Goal: Information Seeking & Learning: Find specific fact

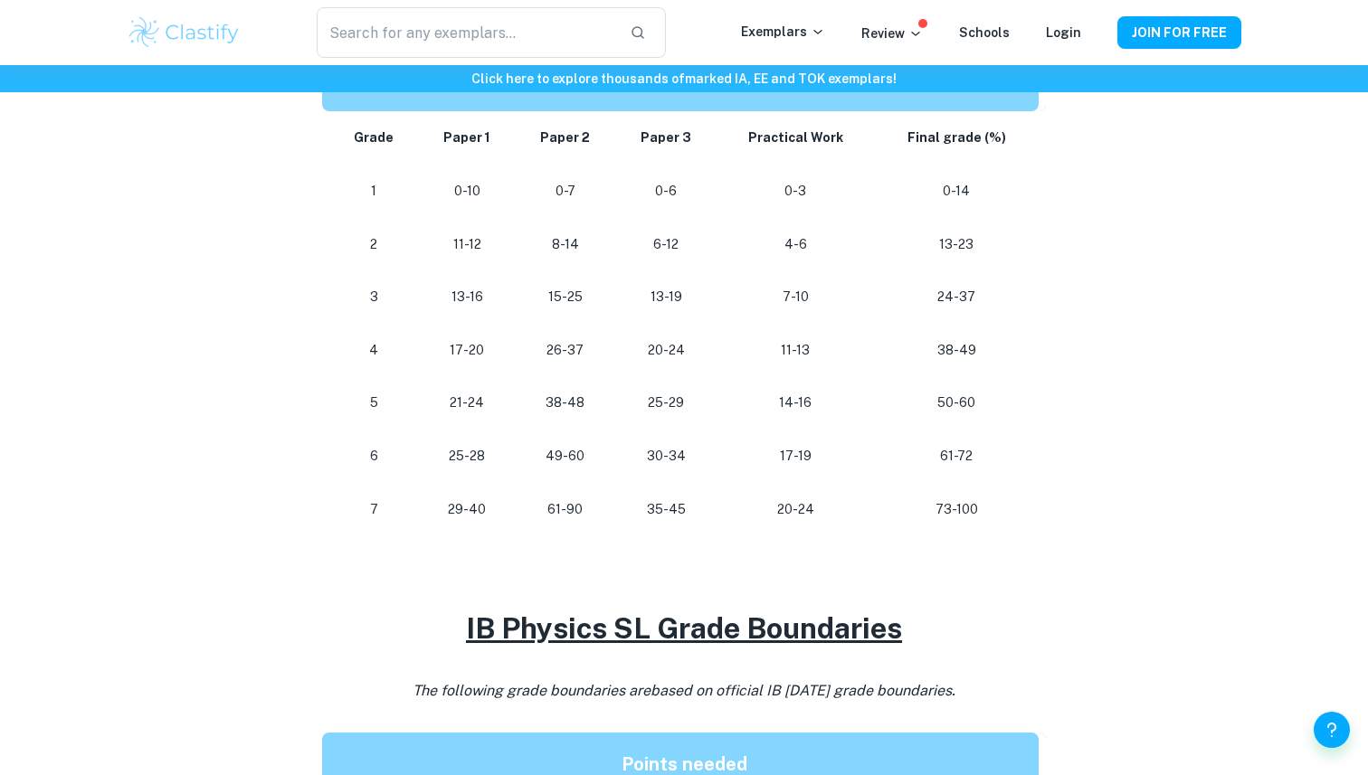
scroll to position [977, 0]
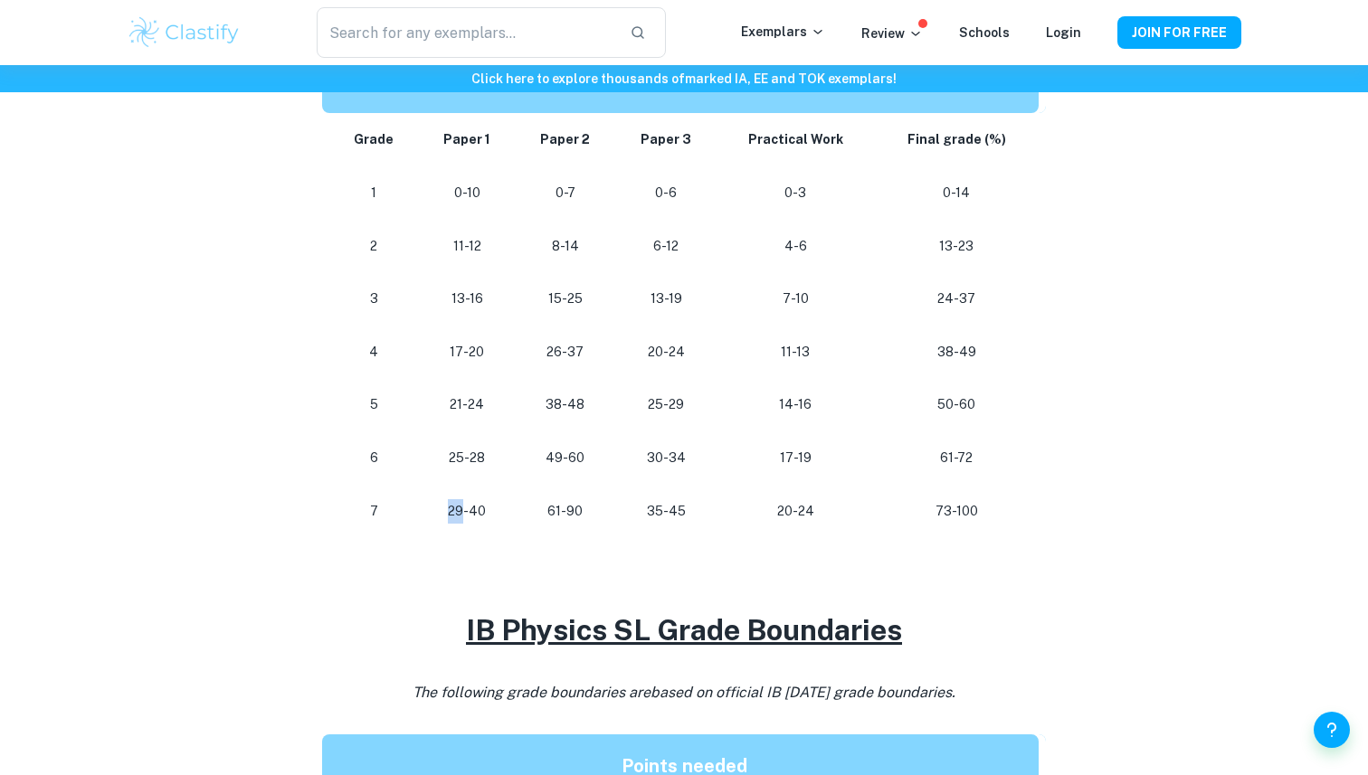
drag, startPoint x: 448, startPoint y: 504, endPoint x: 463, endPoint y: 509, distance: 16.3
click at [463, 509] on p "29-40" at bounding box center [467, 511] width 68 height 24
click at [461, 509] on p "29-40" at bounding box center [467, 511] width 68 height 24
drag, startPoint x: 552, startPoint y: 510, endPoint x: 562, endPoint y: 511, distance: 10.0
click at [562, 511] on p "61-90" at bounding box center [565, 511] width 71 height 24
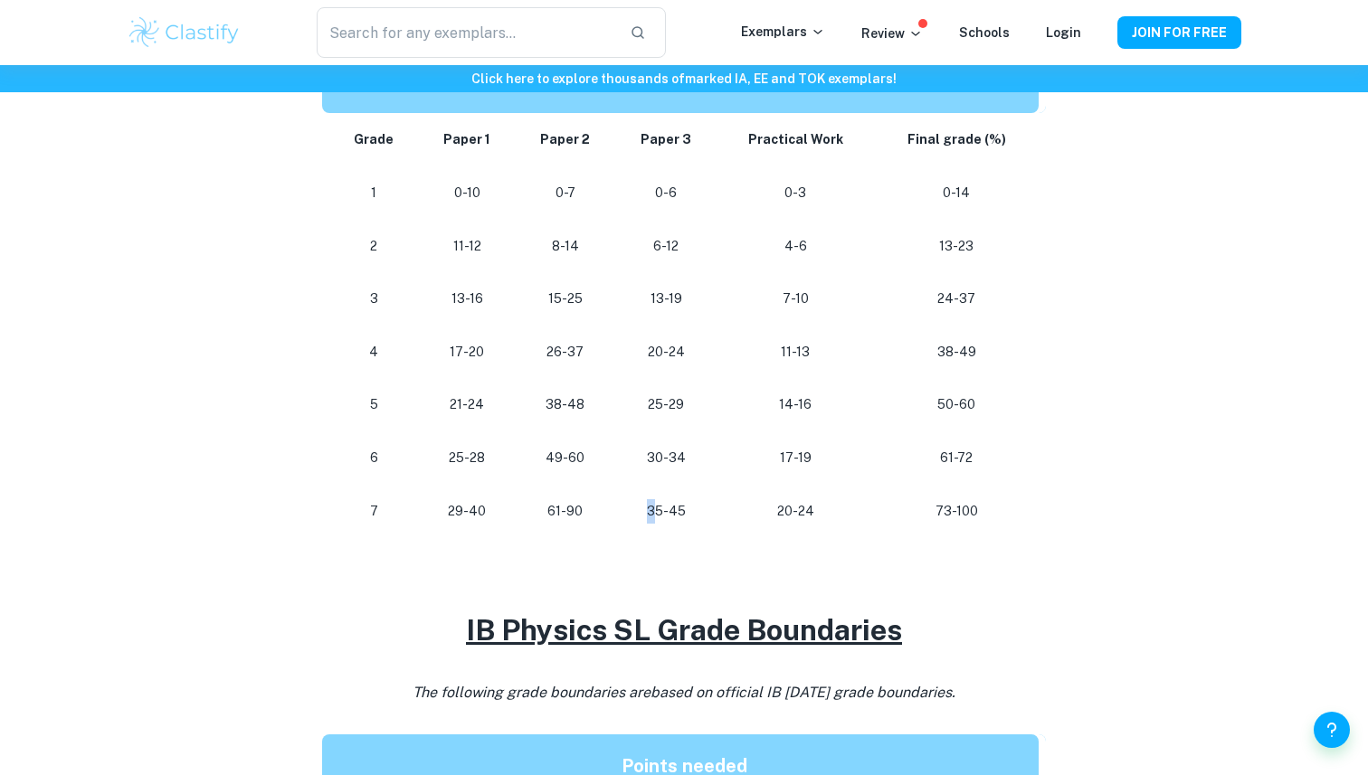
drag, startPoint x: 649, startPoint y: 509, endPoint x: 661, endPoint y: 509, distance: 12.7
click at [661, 509] on p "35-45" at bounding box center [666, 511] width 72 height 24
drag, startPoint x: 780, startPoint y: 508, endPoint x: 795, endPoint y: 508, distance: 15.4
click at [795, 508] on p "20-24" at bounding box center [795, 511] width 128 height 24
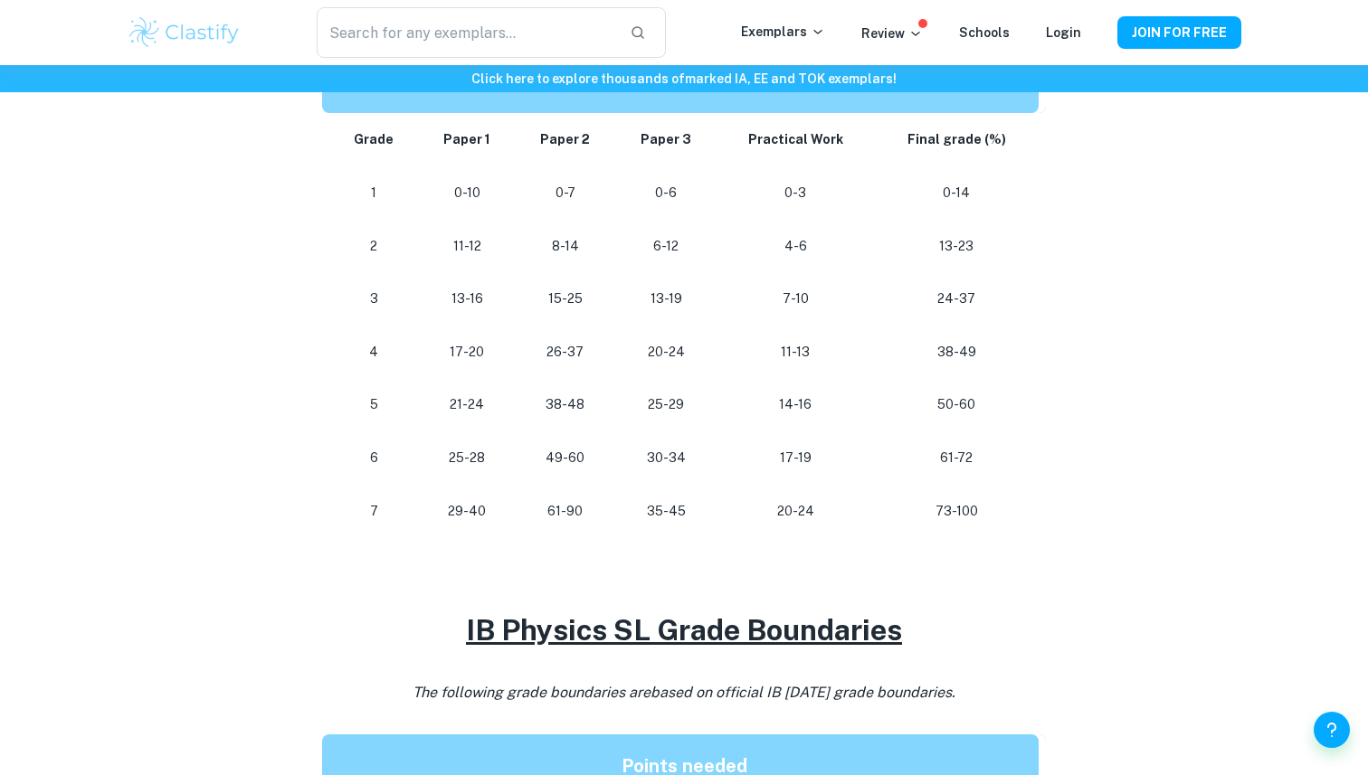
click at [794, 508] on p "20-24" at bounding box center [795, 511] width 128 height 24
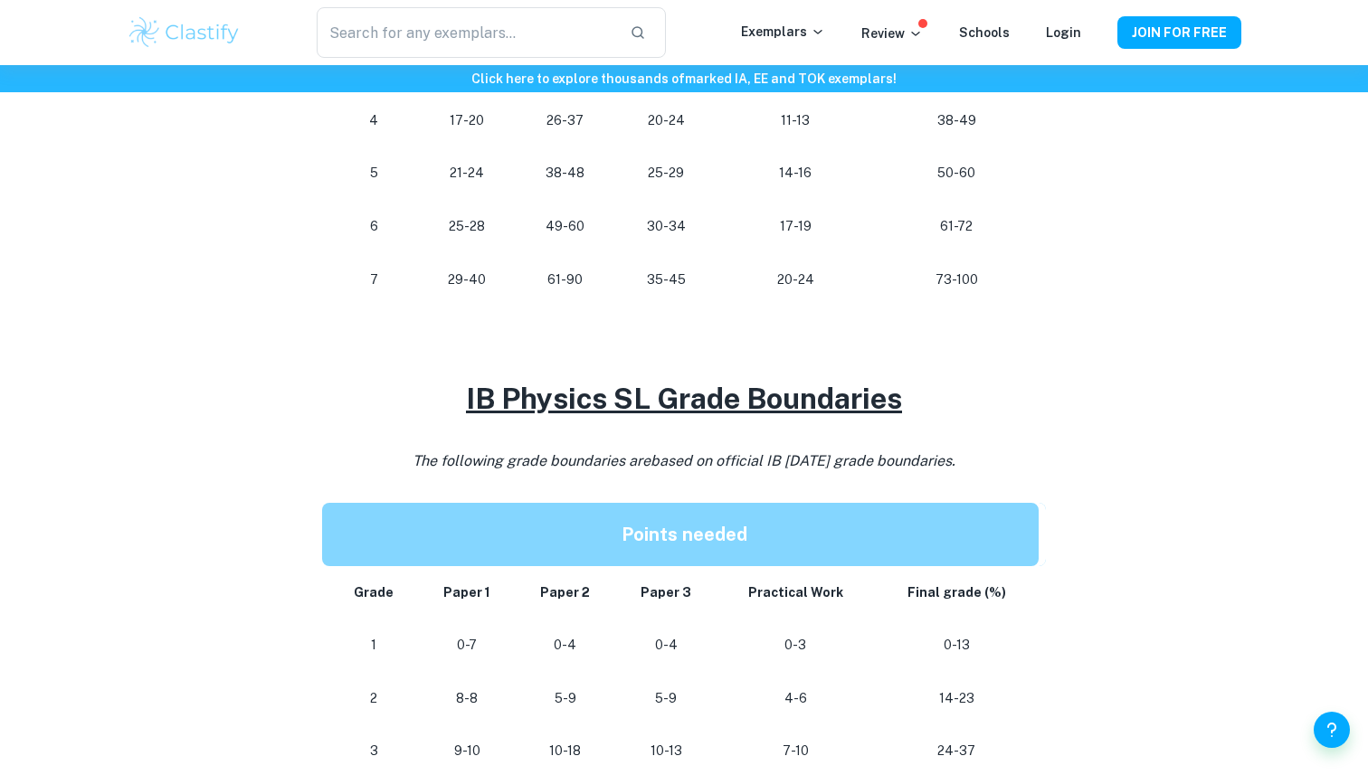
scroll to position [989, 0]
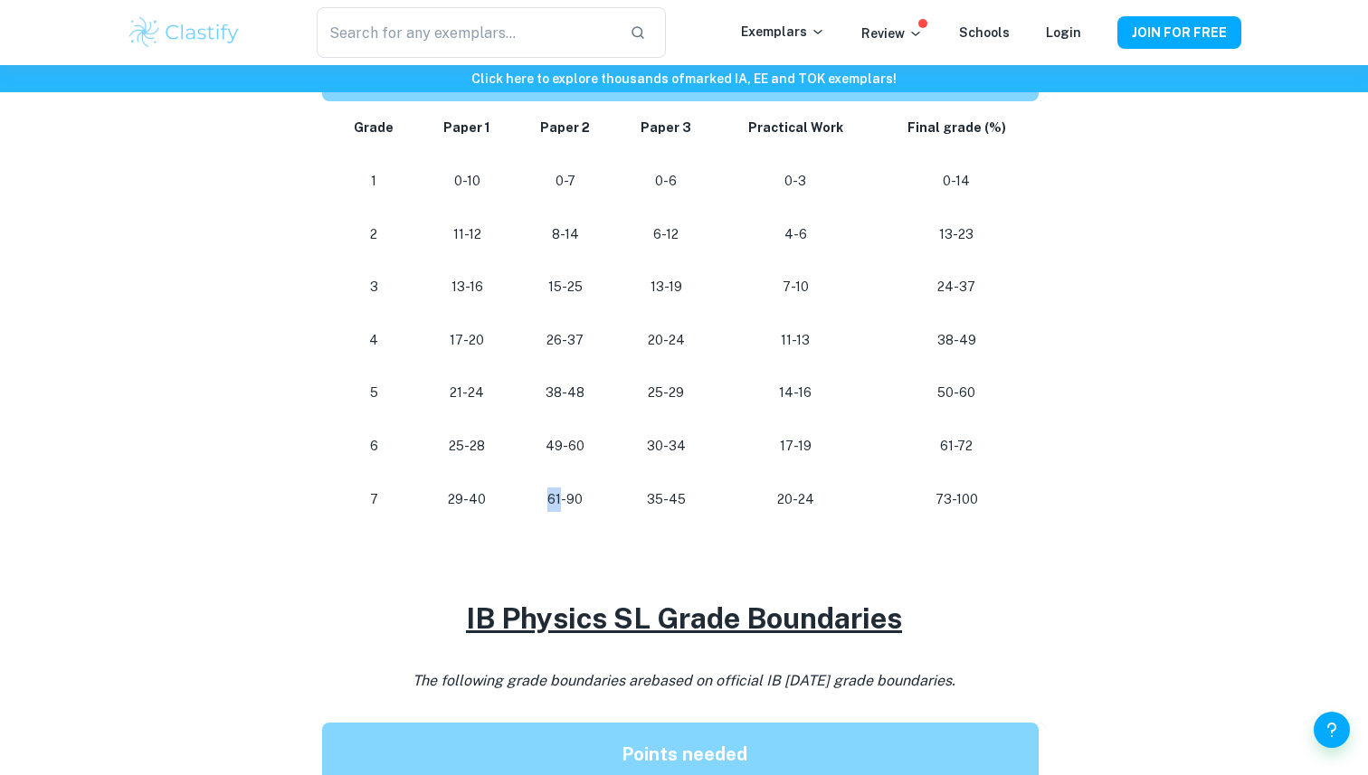
drag, startPoint x: 547, startPoint y: 496, endPoint x: 565, endPoint y: 497, distance: 18.1
click at [564, 497] on p "61-90" at bounding box center [565, 500] width 71 height 24
click at [565, 497] on p "61-90" at bounding box center [565, 500] width 71 height 24
drag, startPoint x: 651, startPoint y: 496, endPoint x: 1174, endPoint y: 59, distance: 681.5
click at [1130, 106] on div "IB Physics Grade Boundaries By Roxanne • January 26, 2024 Get feedback on your …" at bounding box center [684, 417] width 1115 height 2535
